Goal: Task Accomplishment & Management: Manage account settings

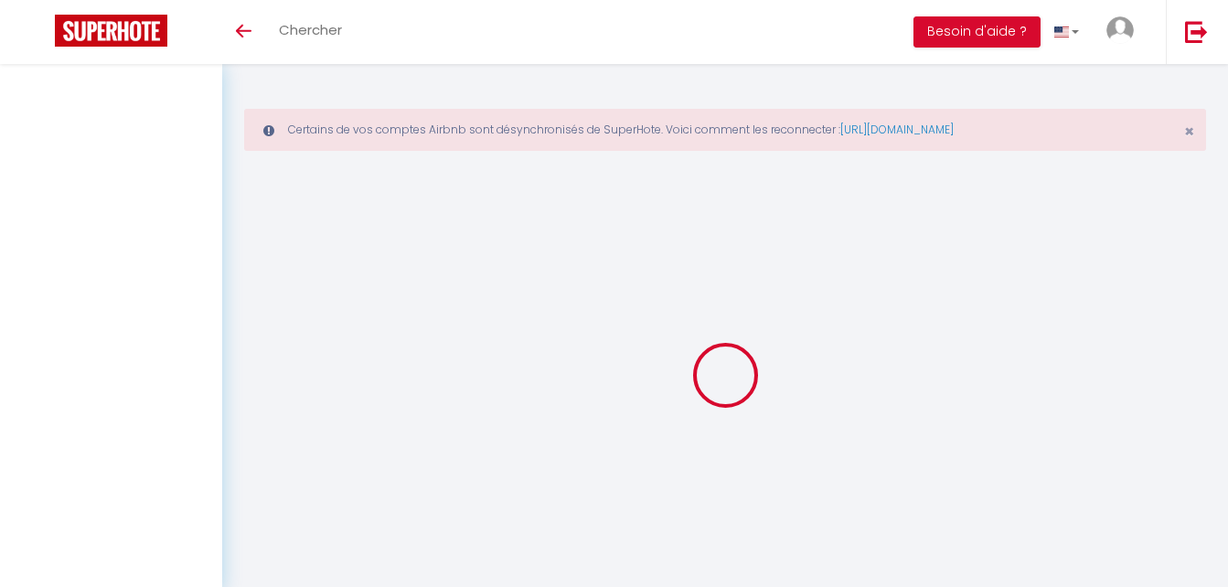
select select
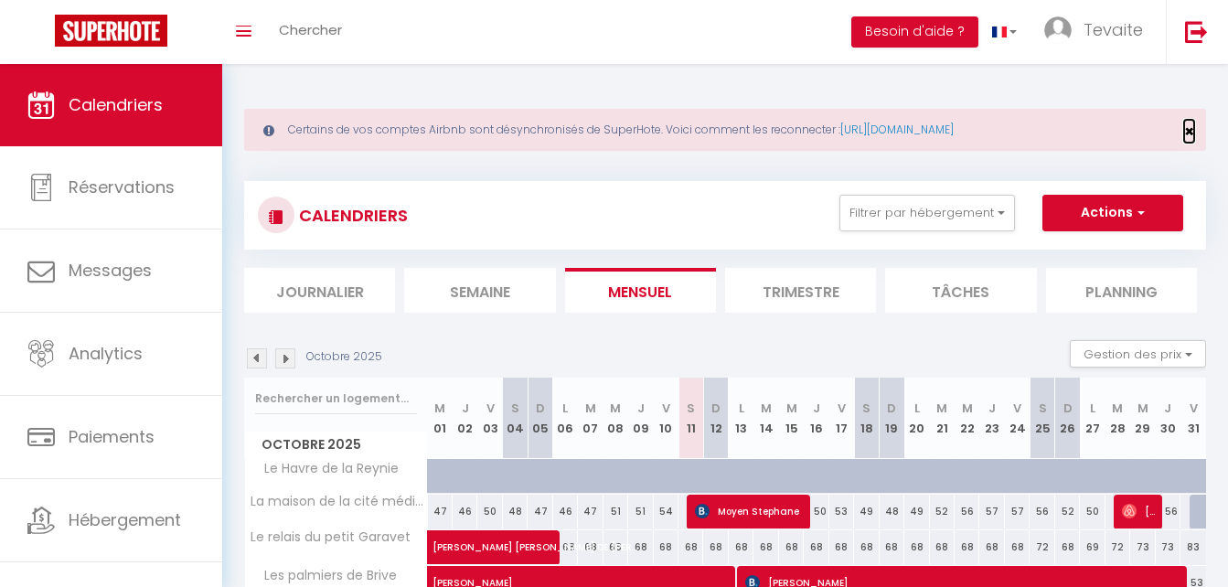
click at [1193, 128] on span "×" at bounding box center [1189, 131] width 10 height 23
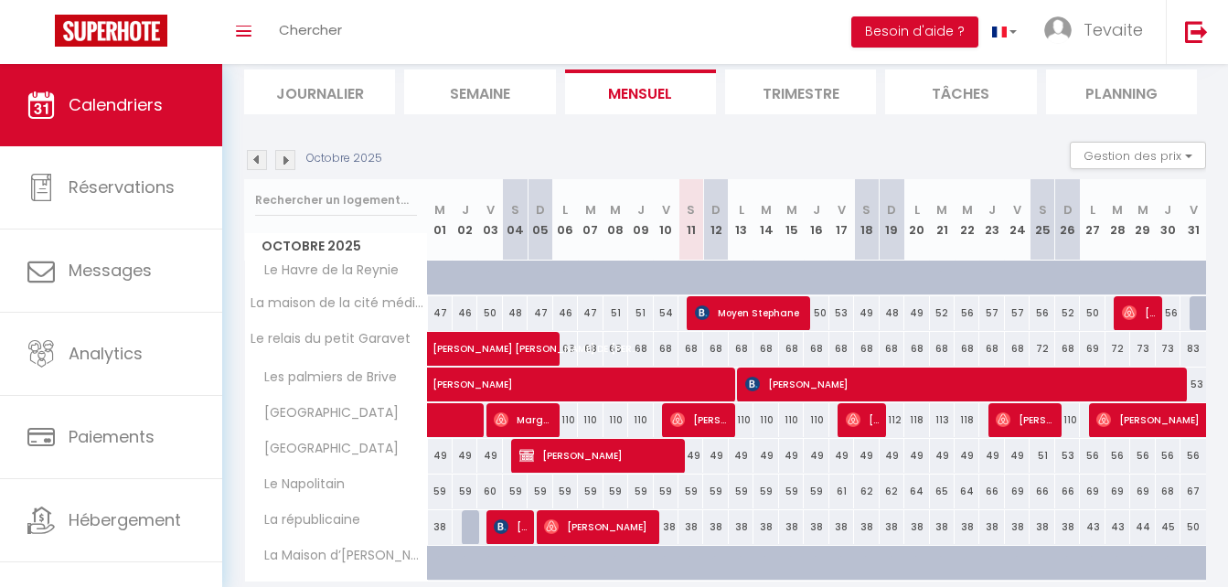
scroll to position [141, 0]
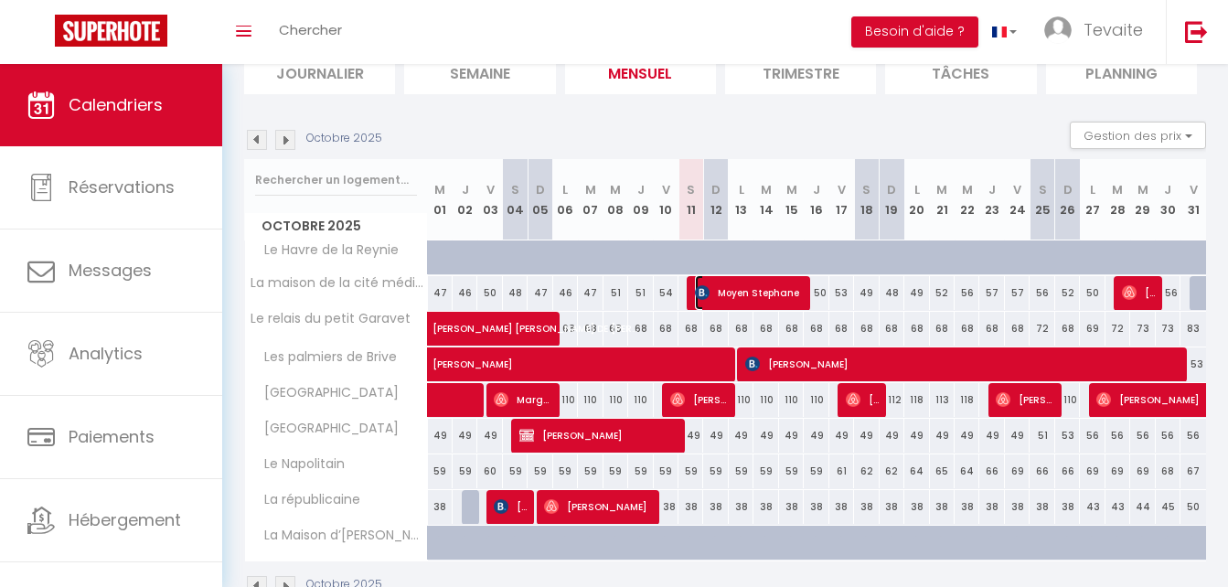
click at [771, 286] on span "Moyen Stephane" at bounding box center [748, 292] width 107 height 35
select select "OK"
select select "0"
select select "1"
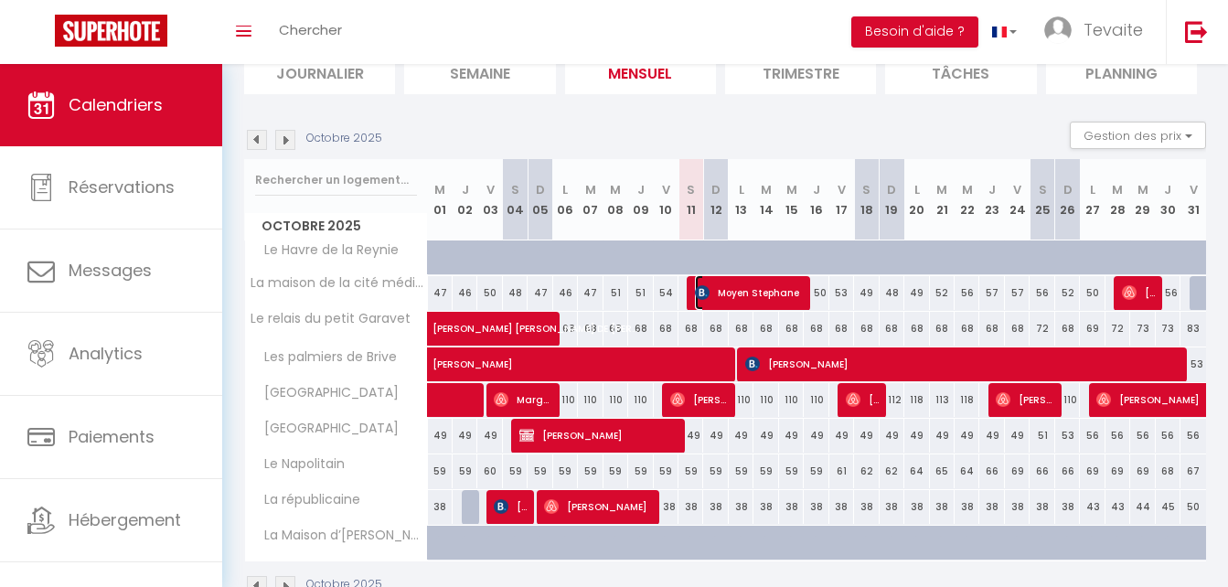
select select "1"
select select
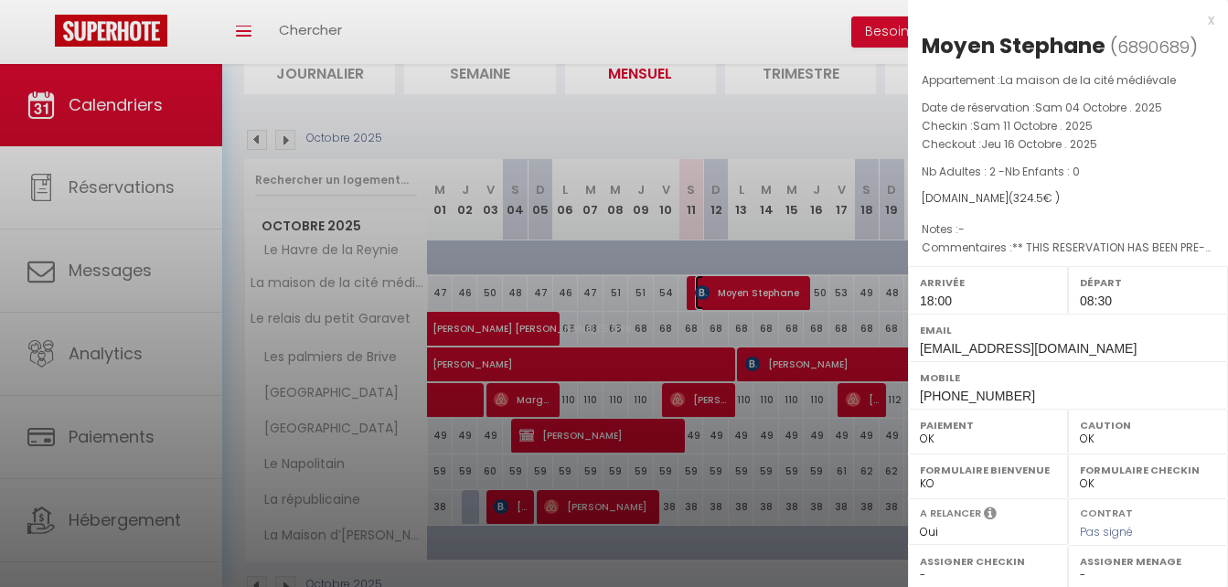
scroll to position [265, 0]
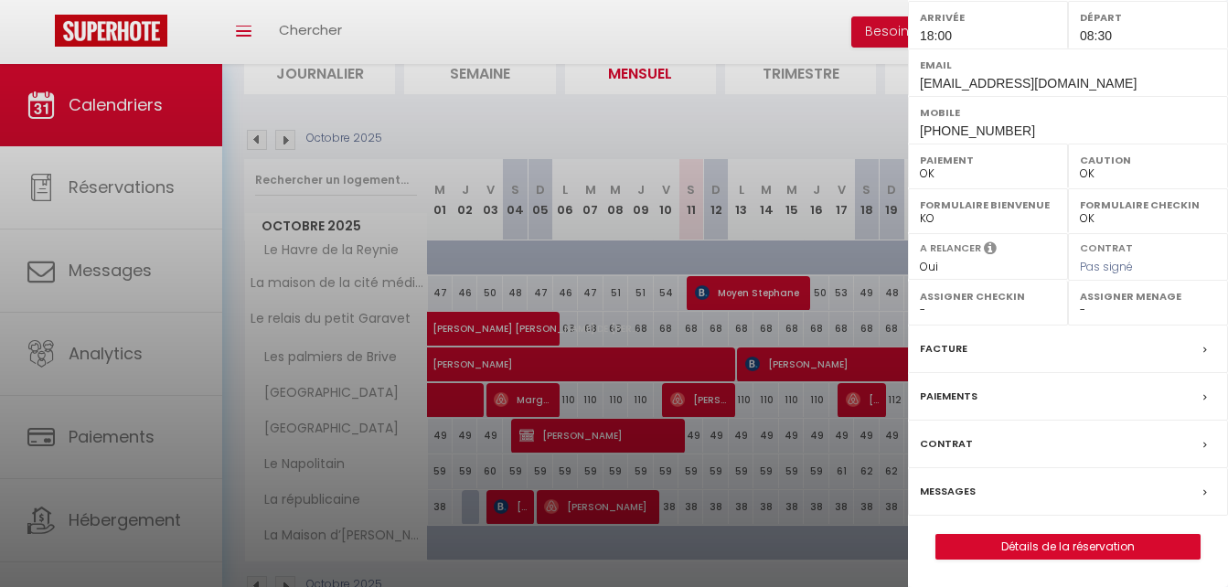
click at [1048, 500] on div "Messages" at bounding box center [1068, 492] width 320 height 48
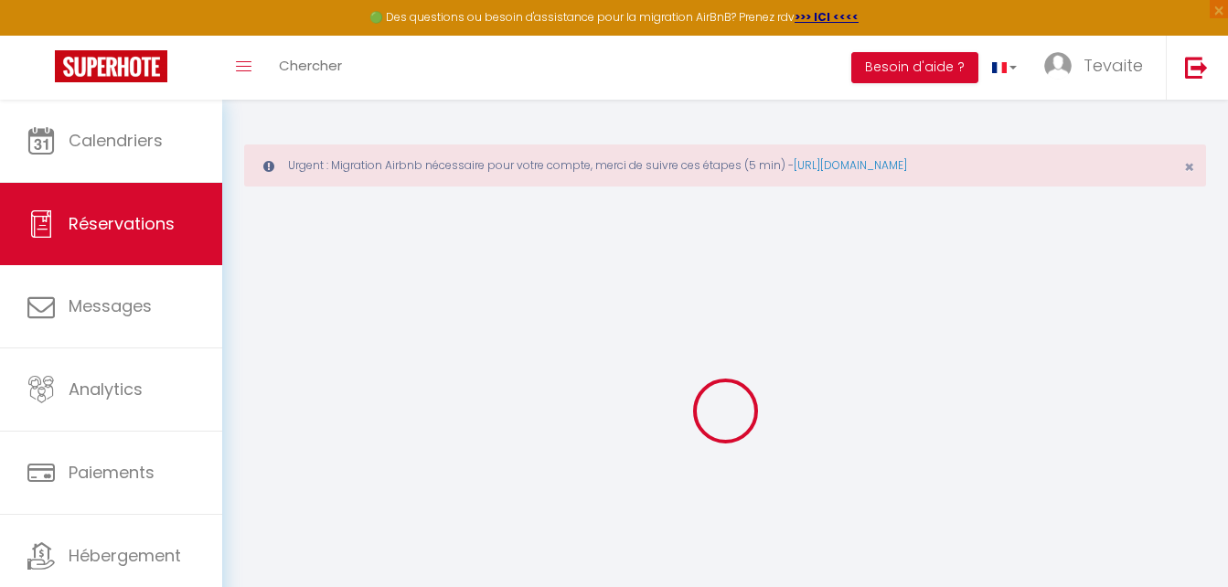
select select
checkbox input "false"
select select
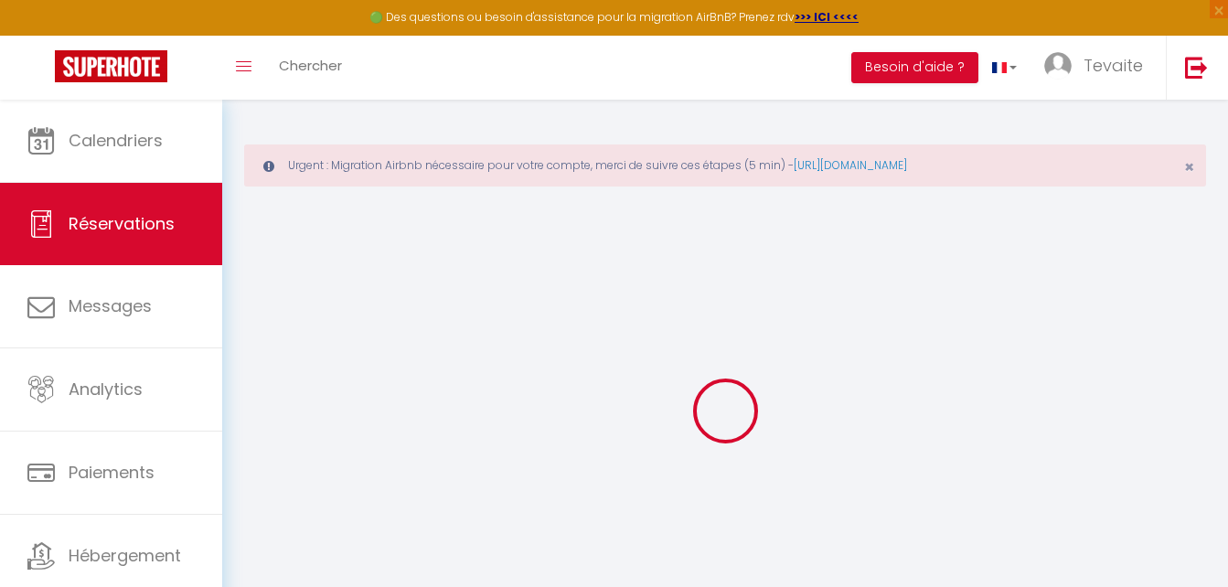
checkbox input "false"
select select
checkbox input "false"
type textarea "** THIS RESERVATION HAS BEEN PRE-PAID ** BOOKING NOTE : Payment charge is EUR 4…"
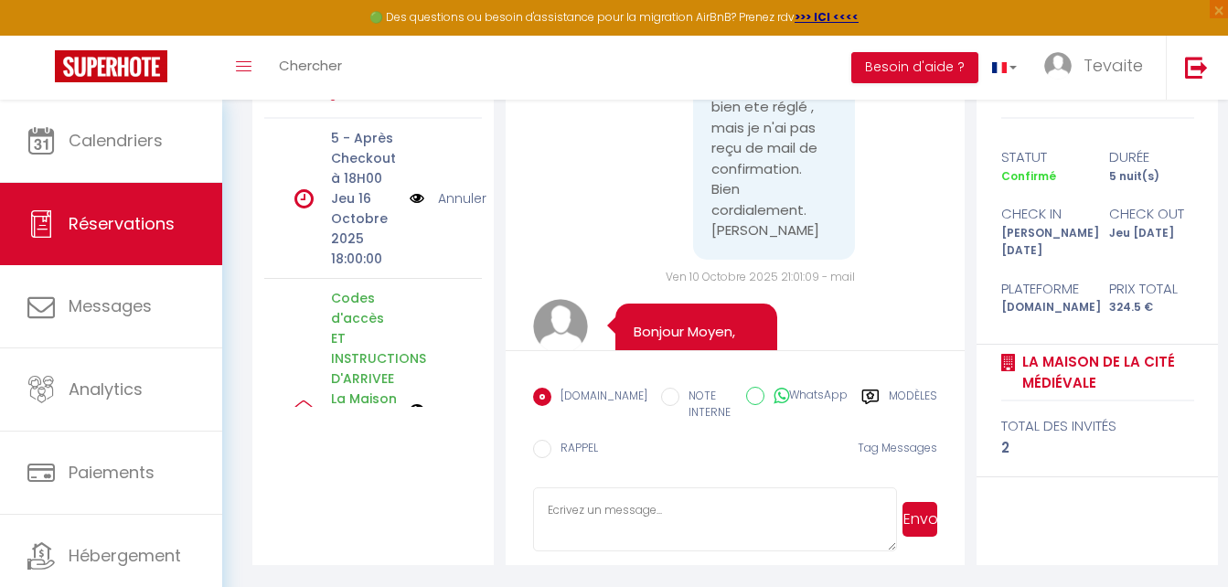
scroll to position [5227, 0]
